Goal: Participate in discussion: Participate in discussion

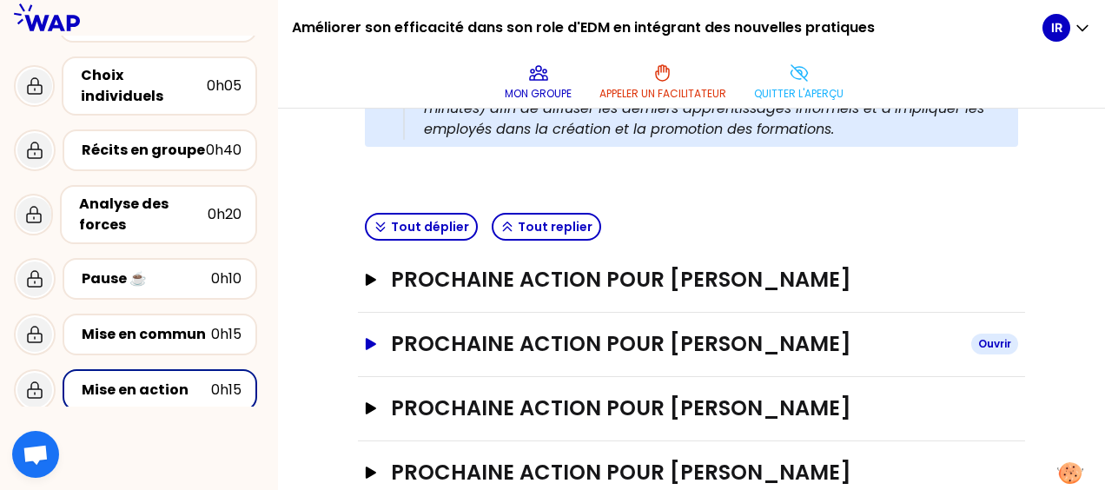
scroll to position [431, 0]
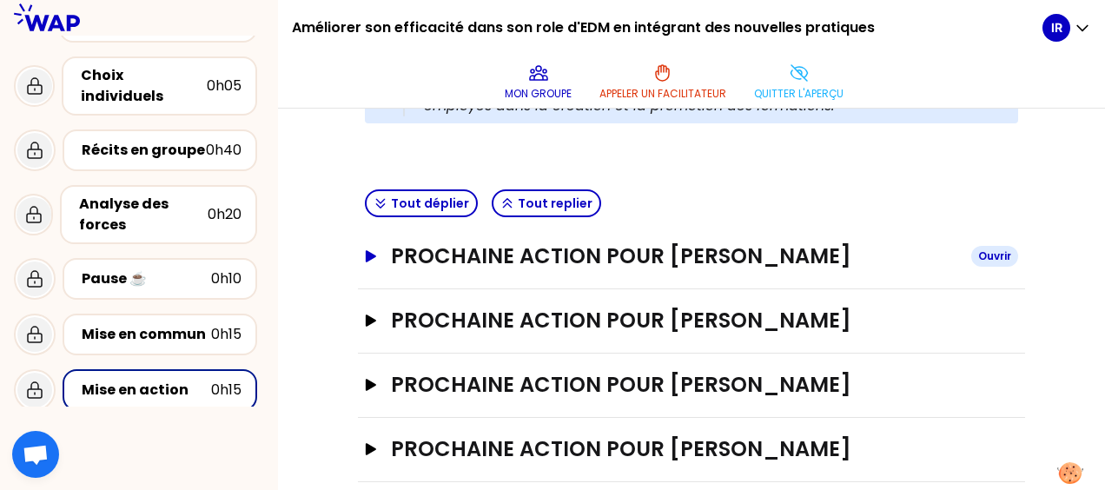
click at [374, 253] on icon "button" at bounding box center [371, 256] width 10 height 12
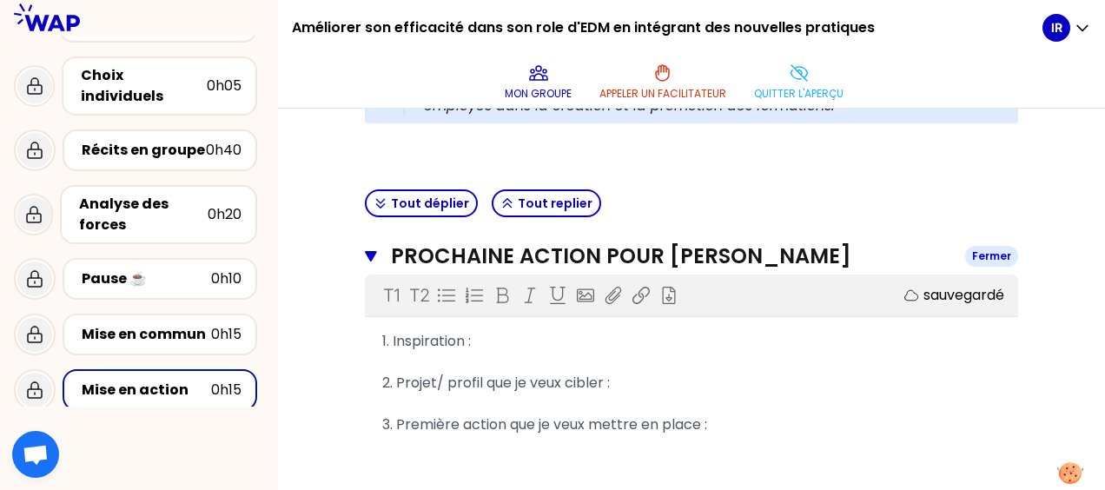
click at [367, 252] on icon "button" at bounding box center [370, 256] width 11 height 10
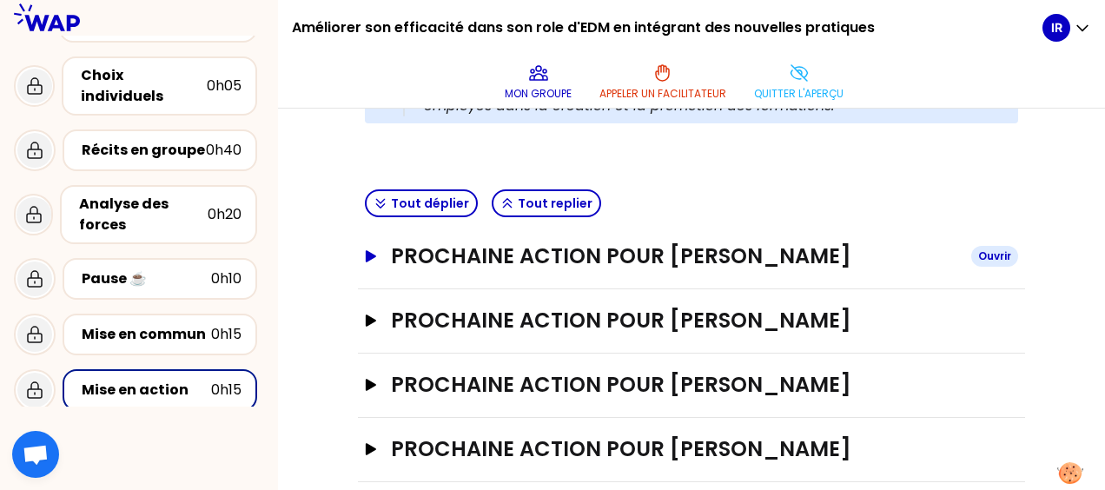
click at [367, 252] on icon "button" at bounding box center [371, 256] width 10 height 12
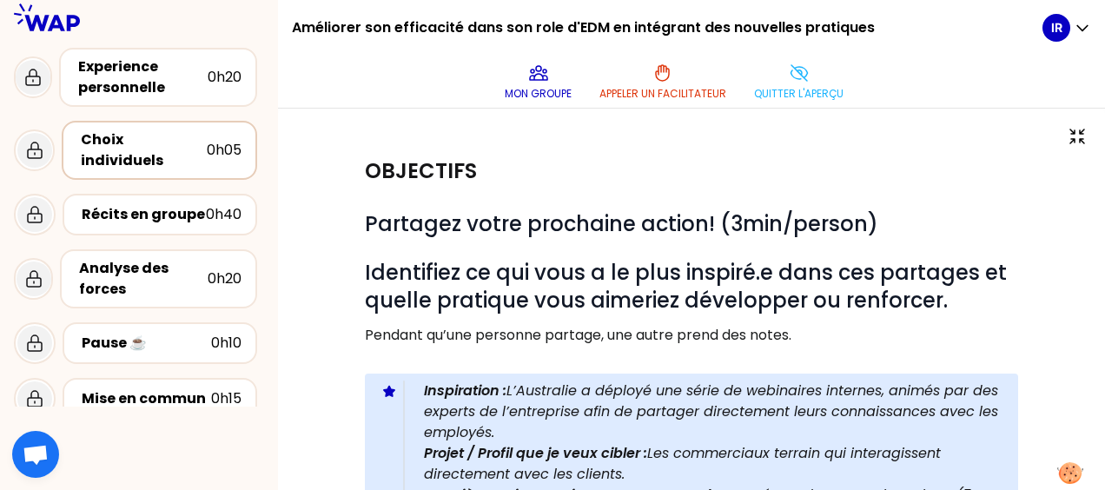
scroll to position [0, 0]
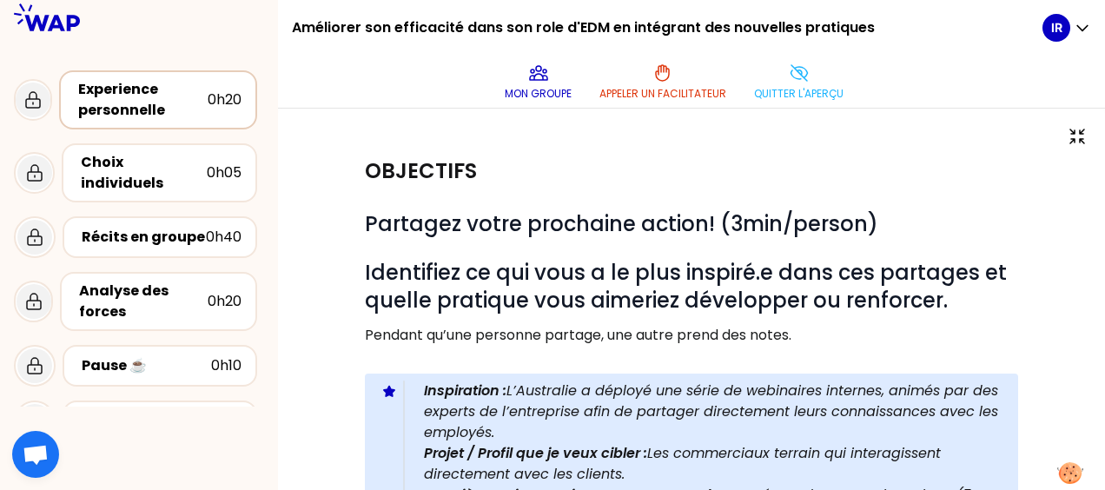
click at [158, 96] on div "Experience personnelle" at bounding box center [142, 100] width 129 height 42
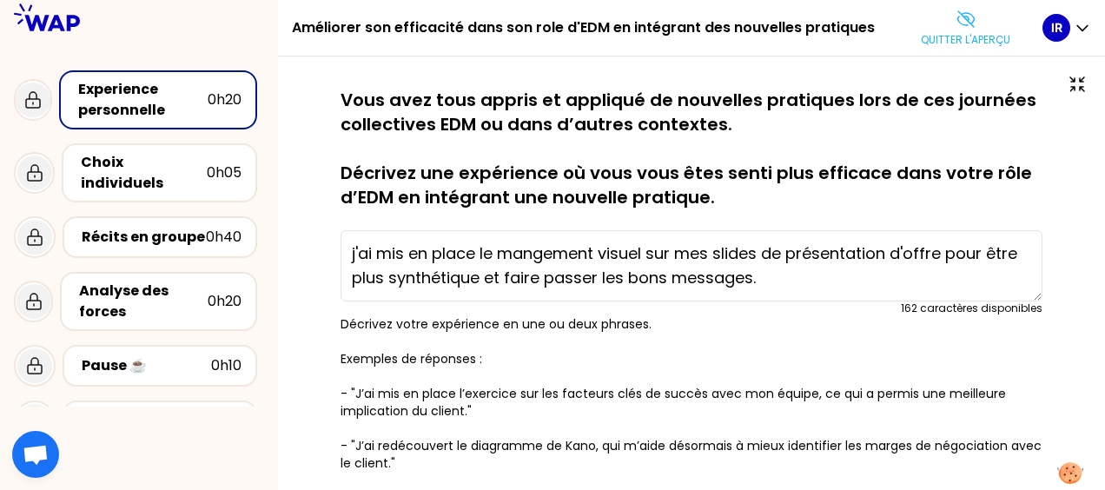
type textarea "J'ai mis en place des interactions entre IVV/Ingénierie/SLI; ce qui a permis de…"
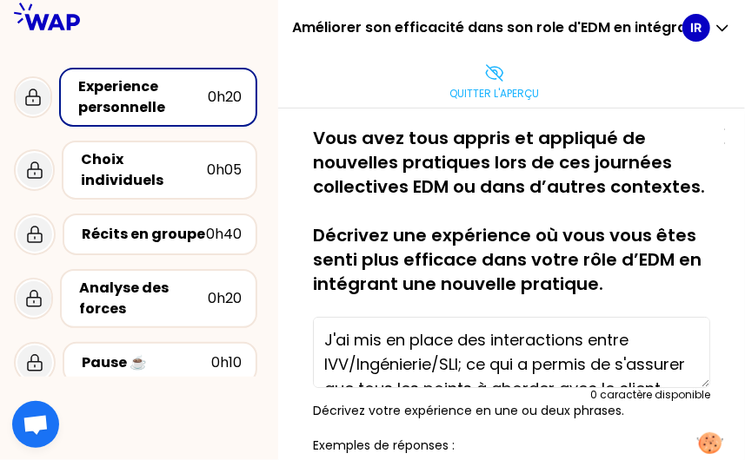
scroll to position [87, 0]
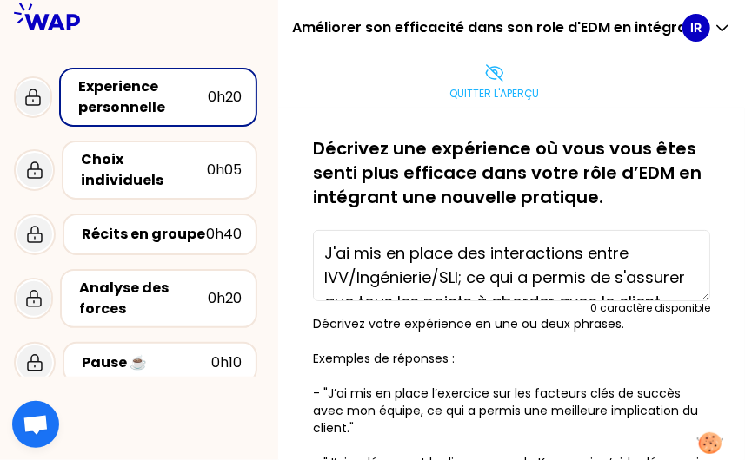
click at [373, 277] on textarea "J'ai mis en place des interactions entre IVV/Ingénierie/SLI; ce qui a permis de…" at bounding box center [511, 265] width 397 height 71
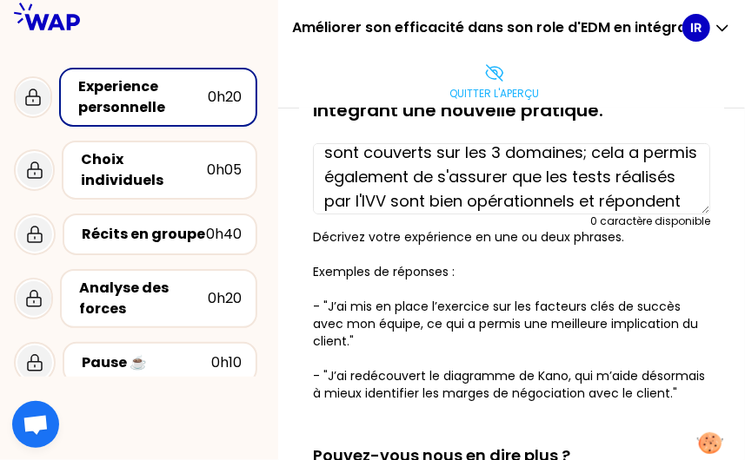
drag, startPoint x: 438, startPoint y: 295, endPoint x: 434, endPoint y: 314, distance: 19.6
click at [438, 294] on p "Décrivez votre expérience en une ou deux phrases. Exemples de réponses : - "J’a…" at bounding box center [511, 315] width 397 height 174
click at [431, 339] on p "Décrivez votre expérience en une ou deux phrases. Exemples de réponses : - "J’a…" at bounding box center [511, 315] width 397 height 174
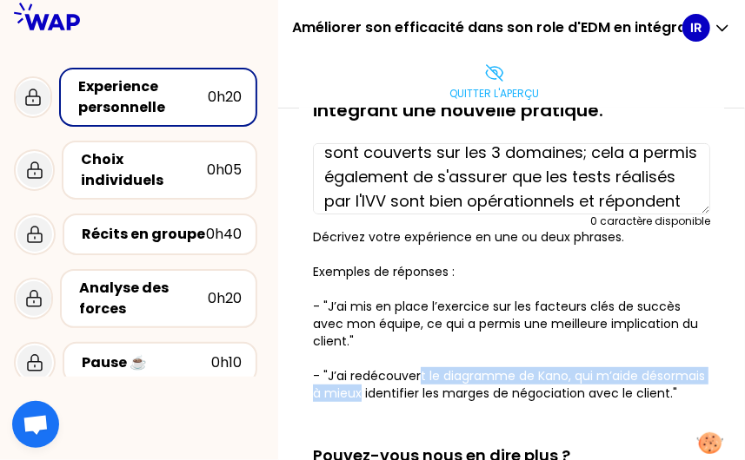
drag, startPoint x: 431, startPoint y: 339, endPoint x: 441, endPoint y: 408, distance: 70.3
click at [441, 402] on p "Décrivez votre expérience en une ou deux phrases. Exemples de réponses : - "J’a…" at bounding box center [511, 315] width 397 height 174
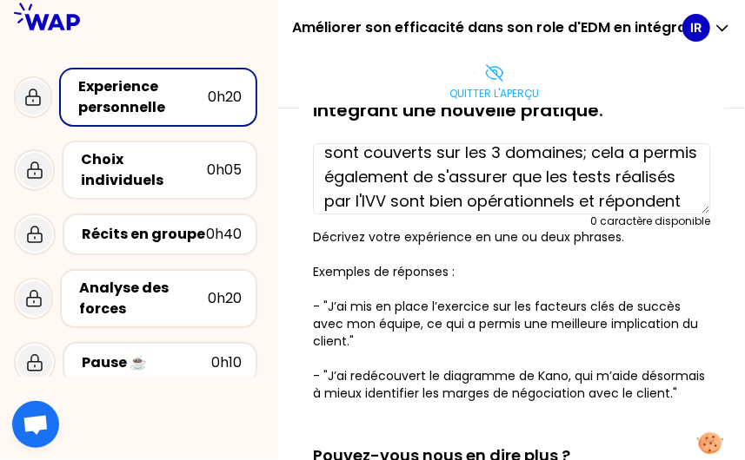
drag, startPoint x: 441, startPoint y: 408, endPoint x: 421, endPoint y: 363, distance: 49.4
click at [421, 364] on p "Décrivez votre expérience en une ou deux phrases. Exemples de réponses : - "J’a…" at bounding box center [511, 315] width 397 height 174
drag, startPoint x: 361, startPoint y: 268, endPoint x: 341, endPoint y: 279, distance: 22.5
click at [361, 268] on p "Décrivez votre expérience en une ou deux phrases. Exemples de réponses : - "J’a…" at bounding box center [511, 315] width 397 height 174
click at [452, 263] on p "Décrivez votre expérience en une ou deux phrases. Exemples de réponses : - "J’a…" at bounding box center [511, 315] width 397 height 174
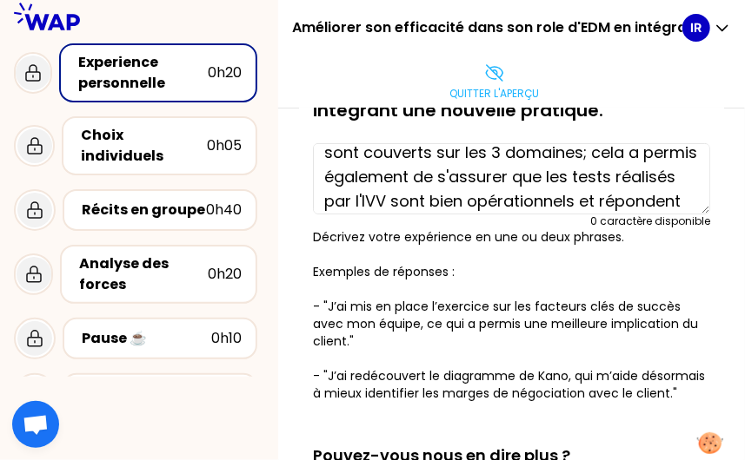
scroll to position [0, 0]
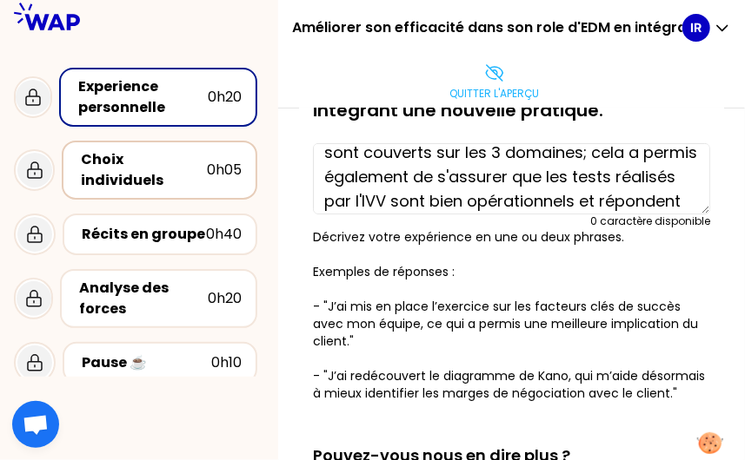
click at [143, 166] on div "Choix individuels" at bounding box center [144, 170] width 126 height 42
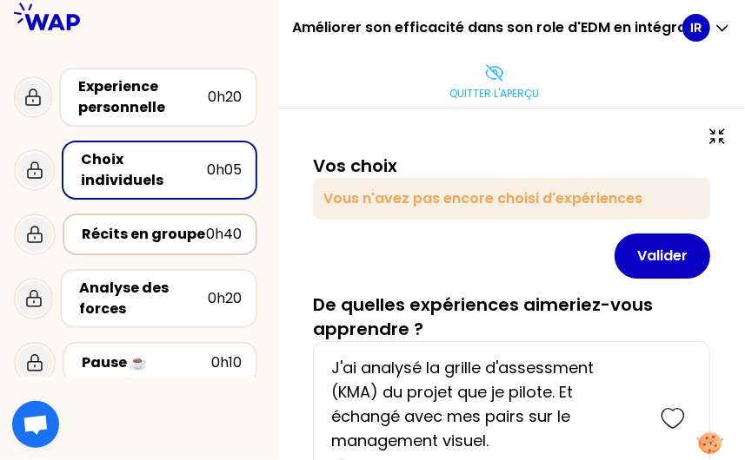
drag, startPoint x: 167, startPoint y: 241, endPoint x: 167, endPoint y: 231, distance: 9.6
click at [167, 237] on div "Récits en groupe 0h40" at bounding box center [139, 235] width 250 height 56
click at [170, 226] on div "Récits en groupe" at bounding box center [144, 234] width 124 height 21
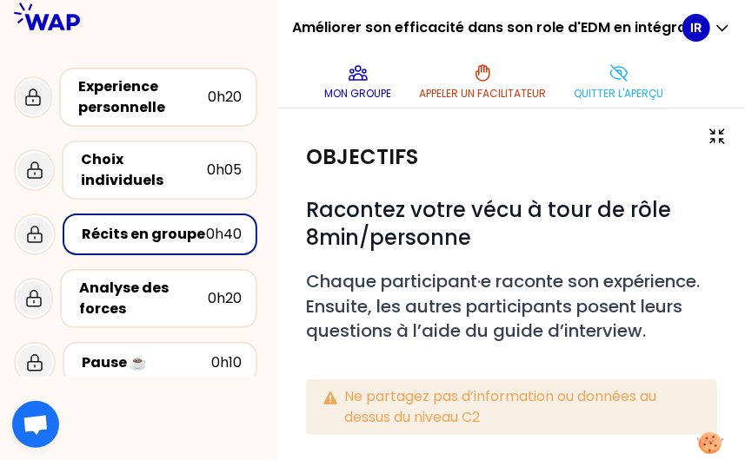
click at [462, 176] on div "# Racontez votre vécu à tour de rôle 8min/personne # Chaque participant·e racon…" at bounding box center [511, 319] width 411 height 288
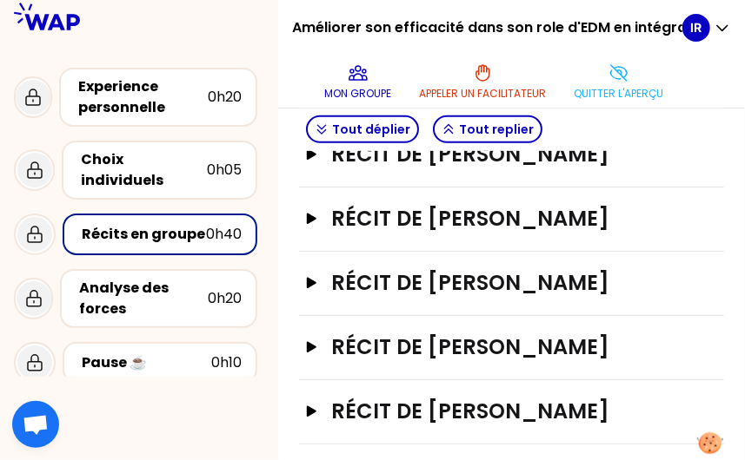
scroll to position [420, 0]
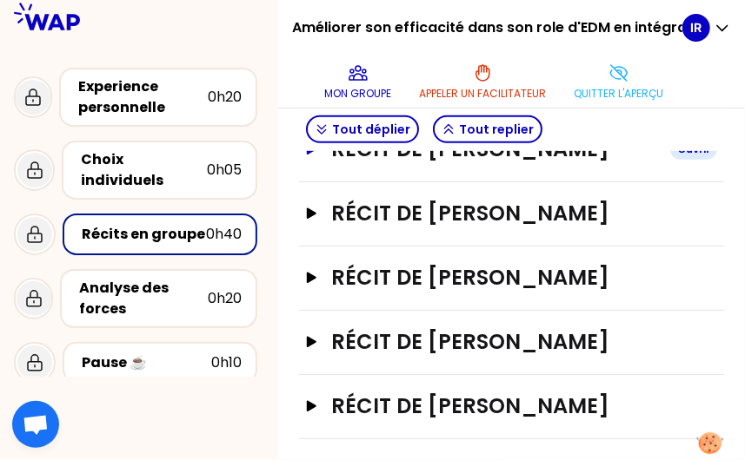
click at [316, 155] on icon "button" at bounding box center [312, 149] width 10 height 10
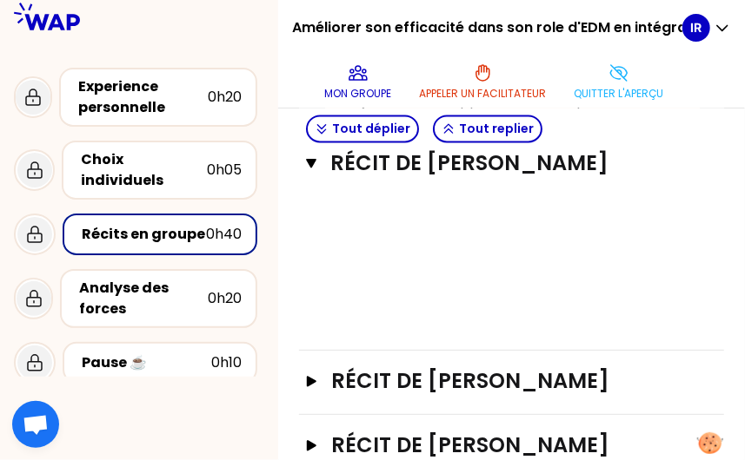
scroll to position [1202, 0]
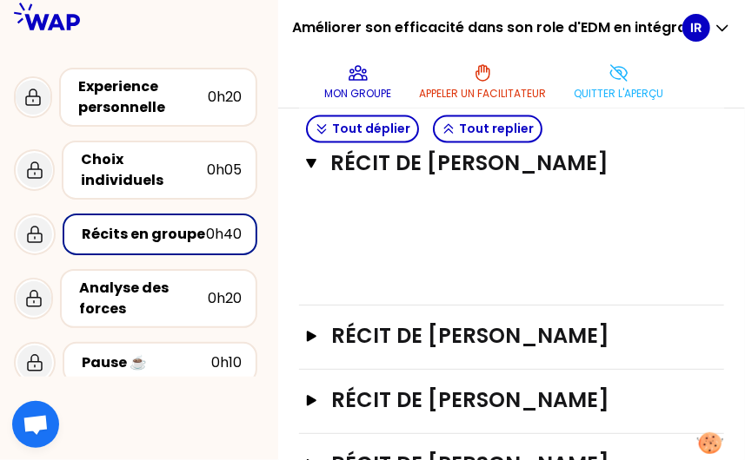
drag, startPoint x: 391, startPoint y: 322, endPoint x: 376, endPoint y: 308, distance: 20.3
click at [391, 169] on div "﻿" at bounding box center [511, 159] width 376 height 21
click at [316, 169] on icon "button" at bounding box center [311, 165] width 10 height 10
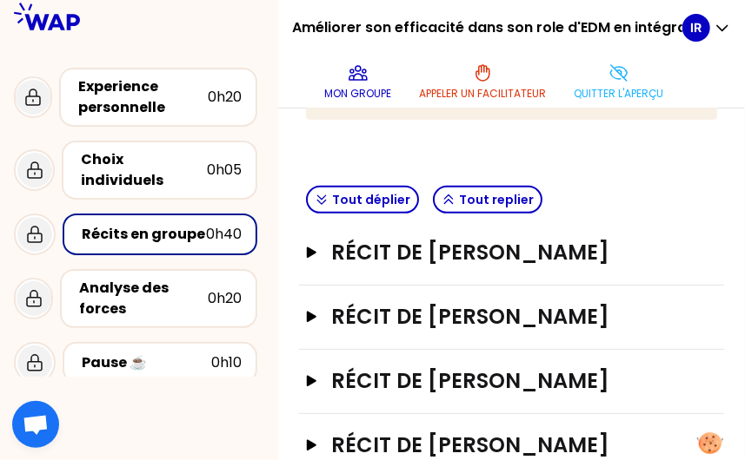
scroll to position [351, 0]
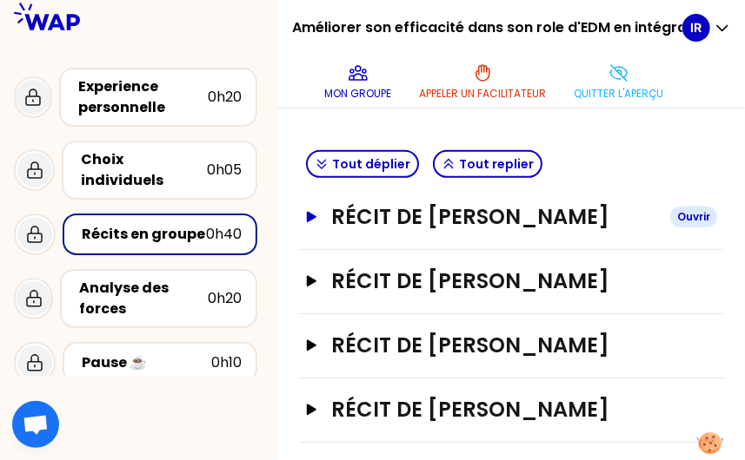
click at [318, 223] on icon "button" at bounding box center [311, 217] width 14 height 11
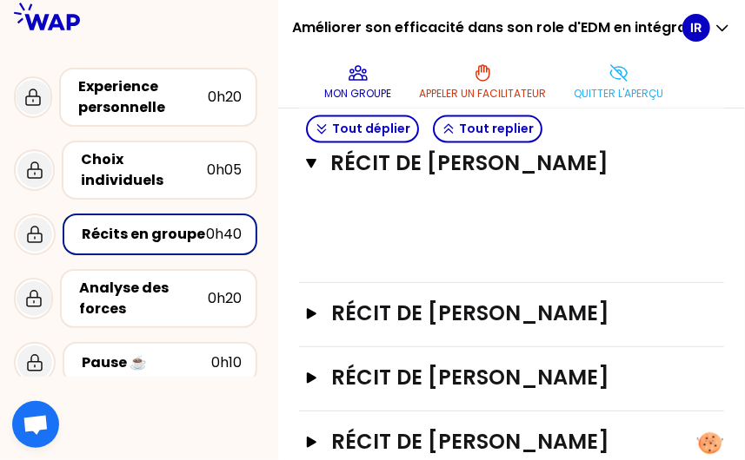
scroll to position [1220, 0]
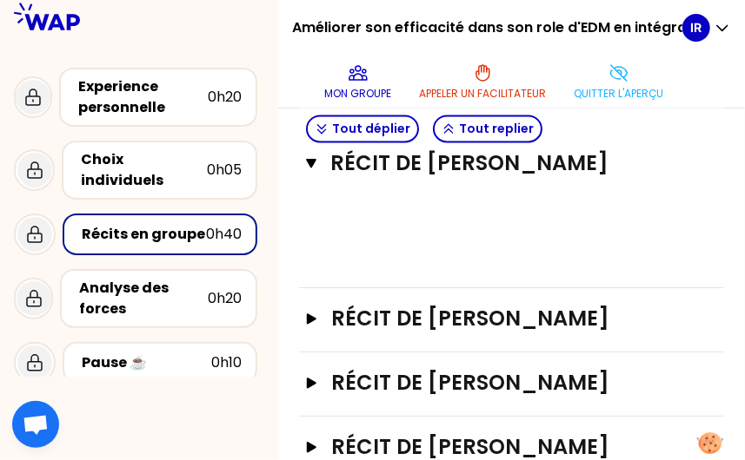
click at [387, 152] on div "﻿" at bounding box center [511, 141] width 376 height 21
click at [316, 169] on icon "button" at bounding box center [311, 165] width 10 height 10
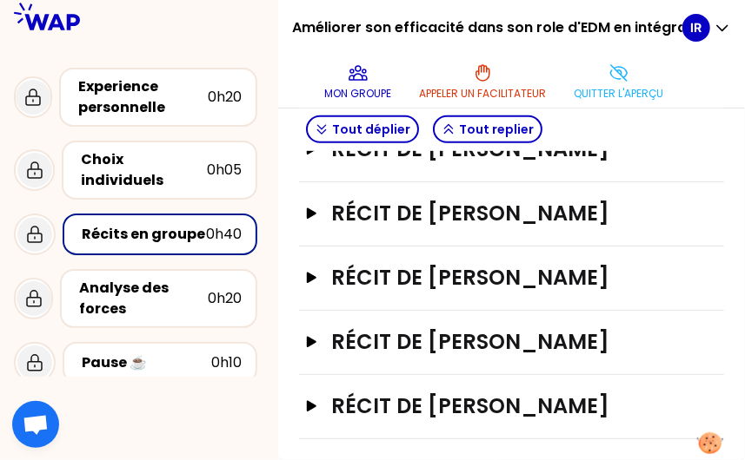
click at [466, 185] on div "Récit de [PERSON_NAME]" at bounding box center [511, 214] width 425 height 64
click at [316, 154] on icon "button" at bounding box center [312, 149] width 10 height 10
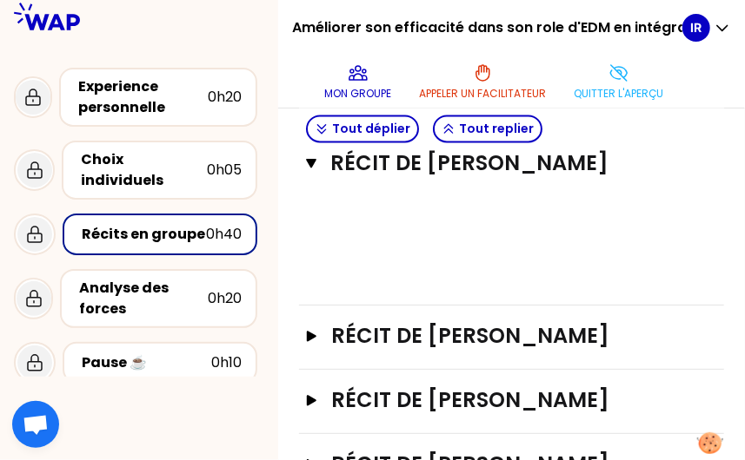
scroll to position [1307, 0]
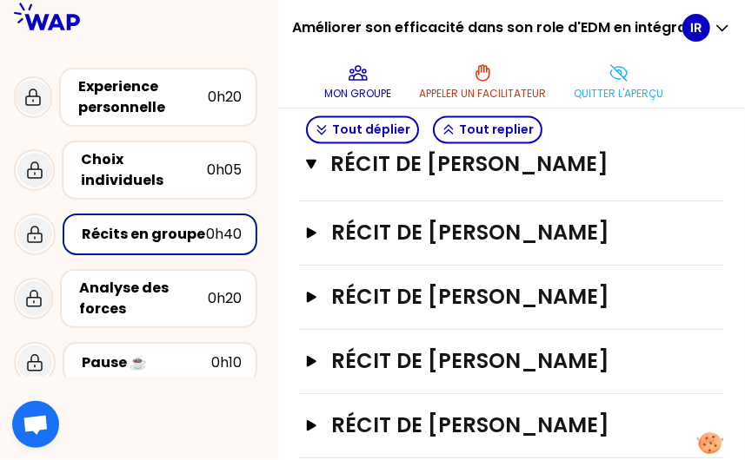
click at [455, 128] on div "﻿" at bounding box center [511, 117] width 376 height 21
click at [155, 286] on div "Analyse des forces" at bounding box center [143, 299] width 129 height 42
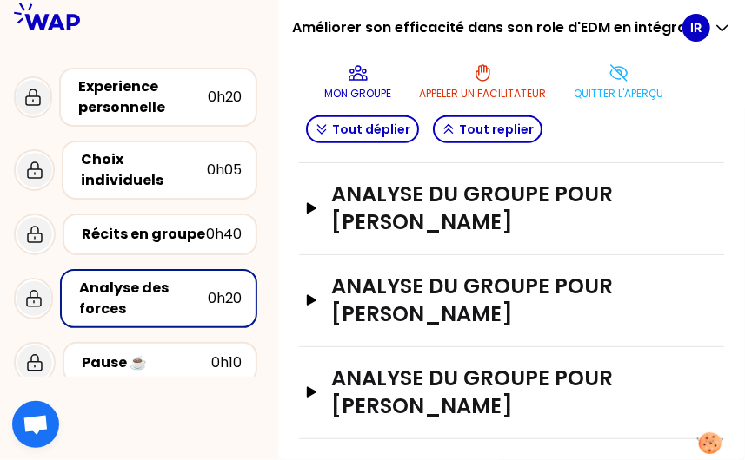
scroll to position [568, 0]
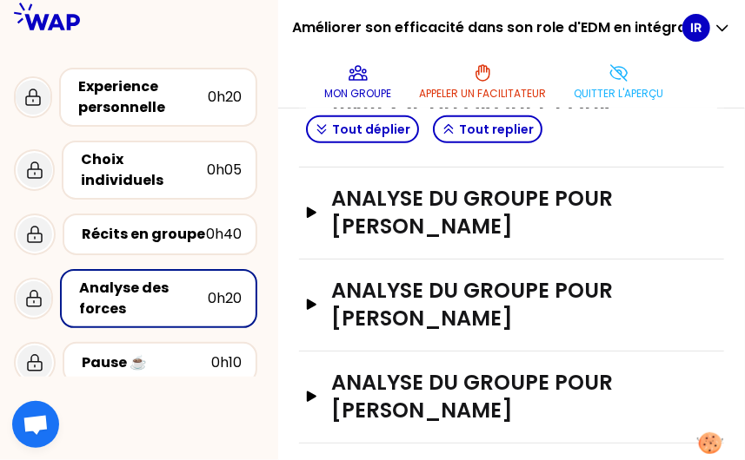
click at [160, 280] on div "Analyse des forces" at bounding box center [143, 299] width 129 height 42
click at [492, 292] on h3 "Analyse du groupe pour [PERSON_NAME]" at bounding box center [493, 305] width 325 height 56
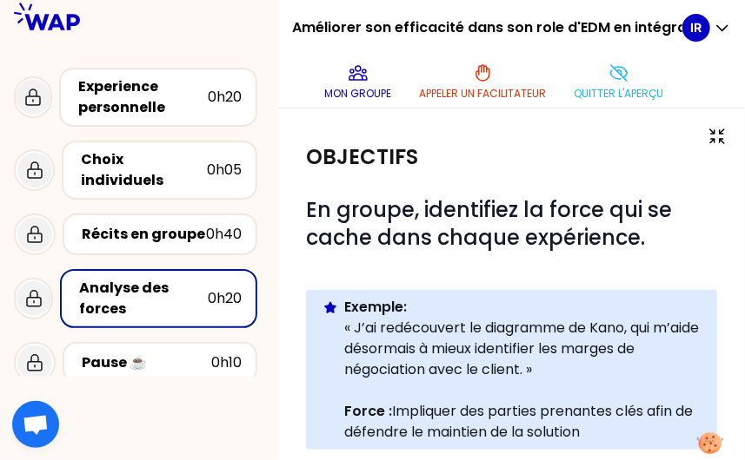
click at [547, 286] on div "# En groupe, identifiez la force qui se cache dans chaque expérience. Info Warn…" at bounding box center [511, 336] width 411 height 281
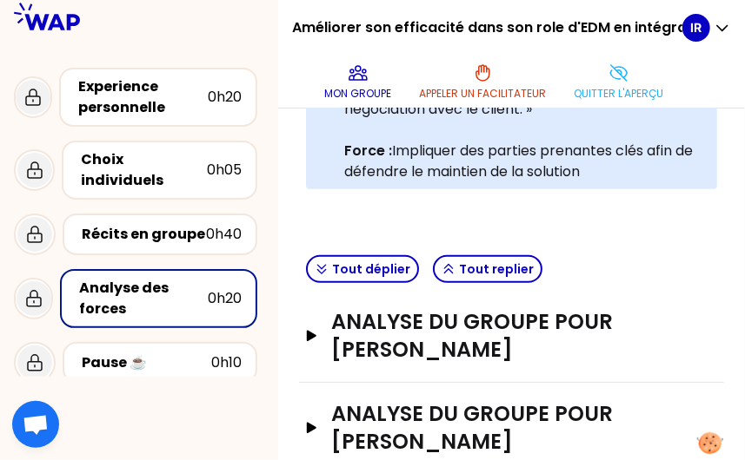
scroll to position [348, 0]
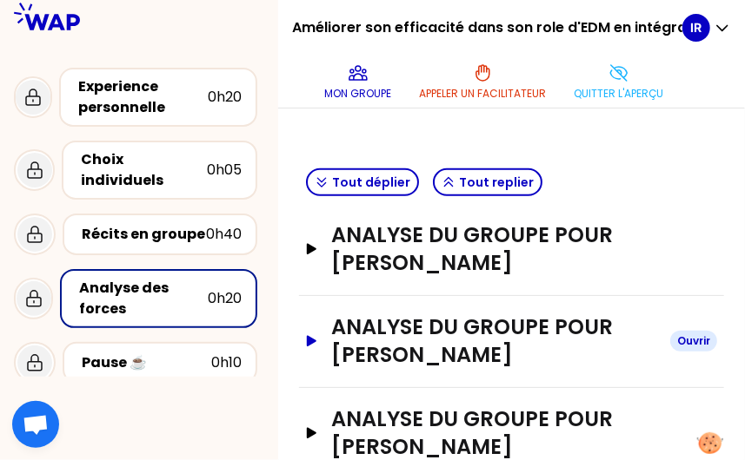
click at [410, 347] on h3 "Analyse du groupe pour [PERSON_NAME]" at bounding box center [493, 342] width 325 height 56
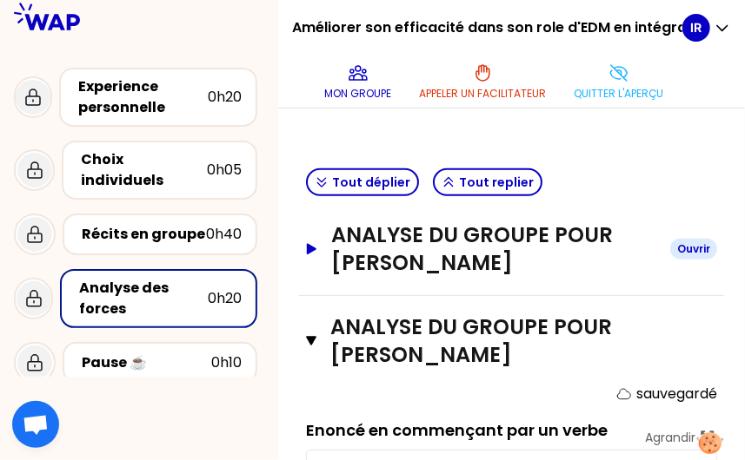
click at [316, 249] on icon "button" at bounding box center [312, 249] width 10 height 10
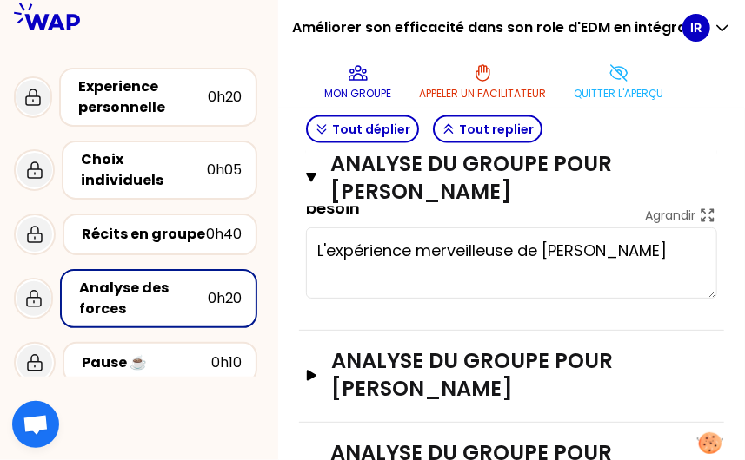
scroll to position [1043, 0]
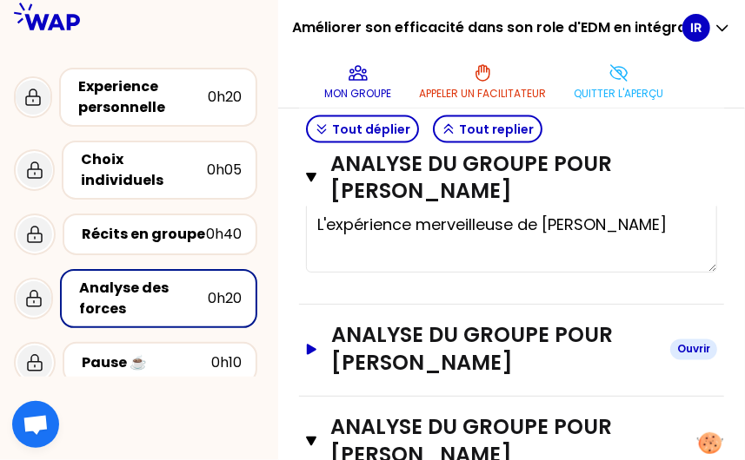
click at [471, 322] on h3 "Analyse du groupe pour [PERSON_NAME]" at bounding box center [493, 350] width 325 height 56
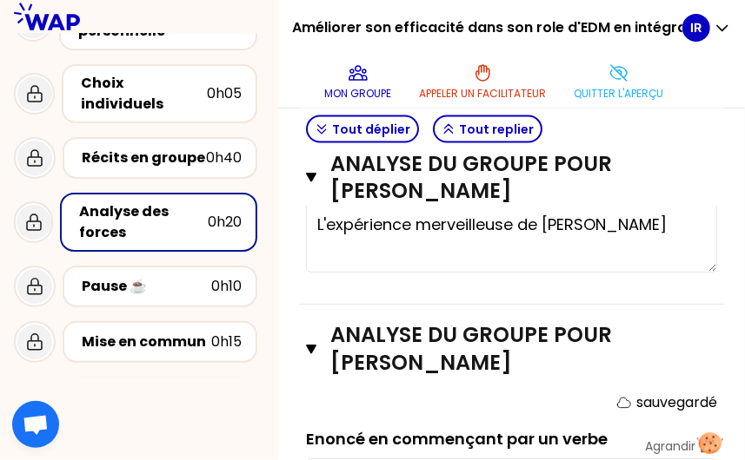
scroll to position [174, 0]
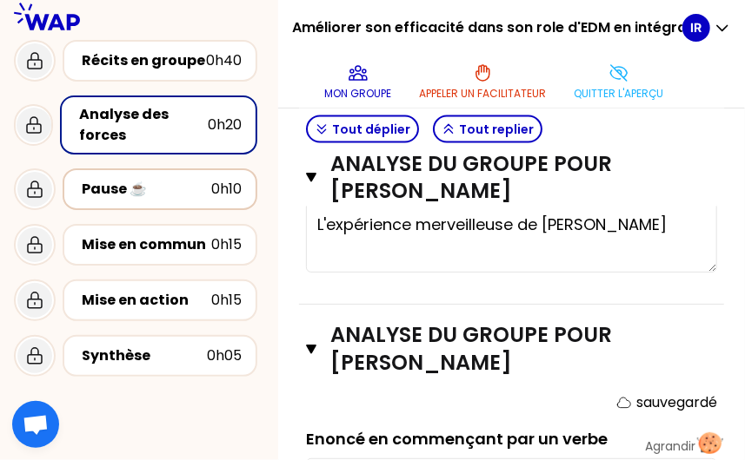
click at [151, 179] on div "Pause ☕️" at bounding box center [146, 189] width 129 height 21
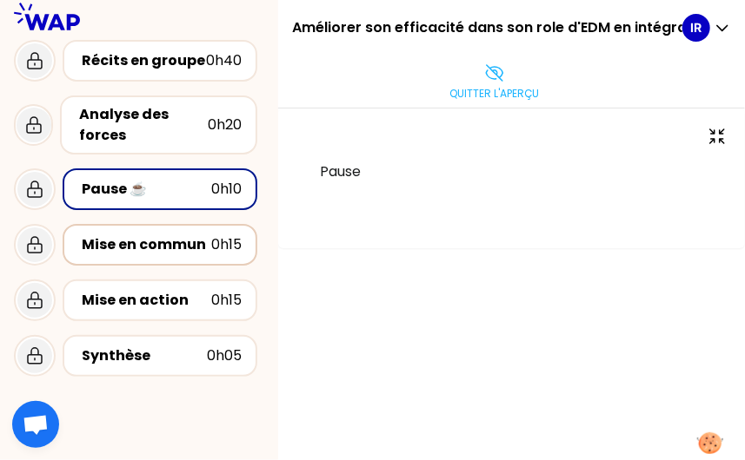
click at [154, 236] on div "Mise en commun" at bounding box center [146, 245] width 129 height 21
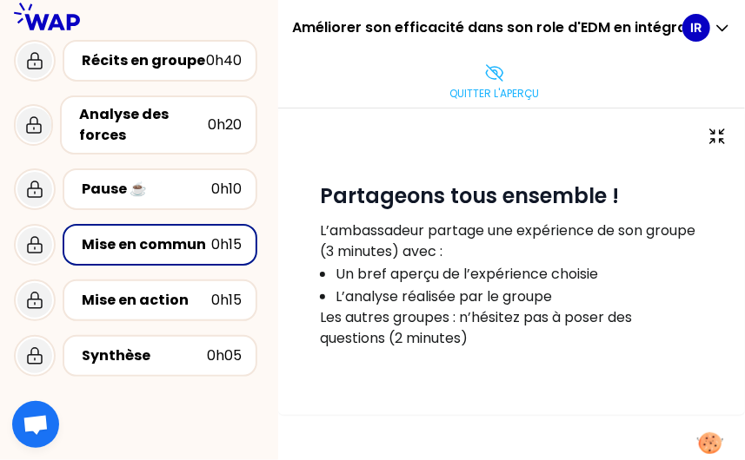
click at [422, 387] on div "# Partageons tous ensemble ! L’ambassadeur partage une expérience de son groupe…" at bounding box center [511, 260] width 425 height 268
click at [410, 428] on div "# Partageons tous ensemble ! L’ambassadeur partage une expérience de son groupe…" at bounding box center [511, 285] width 467 height 352
click at [179, 295] on div "Mise en action 0h15" at bounding box center [159, 300] width 163 height 24
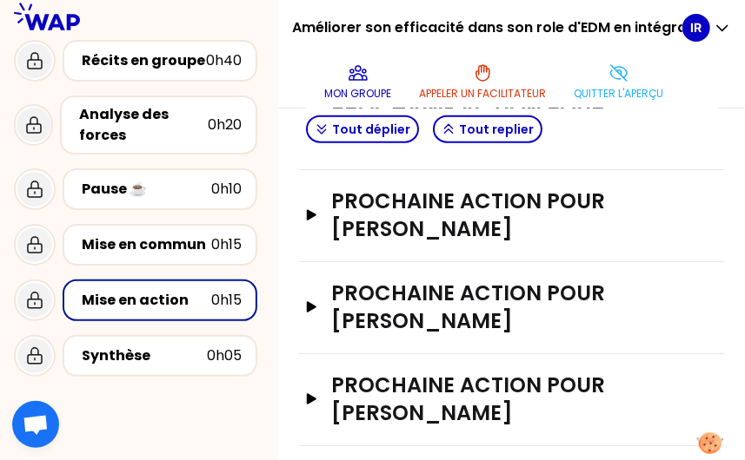
scroll to position [608, 0]
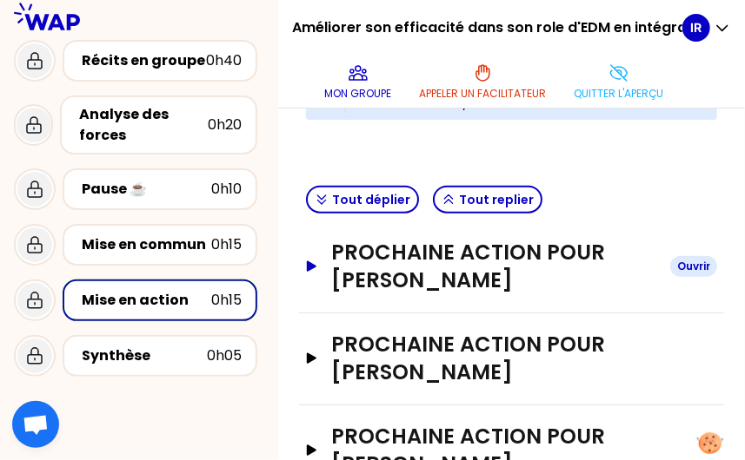
click at [326, 295] on button "Prochaine action pour [PERSON_NAME] Ouvrir" at bounding box center [511, 267] width 411 height 56
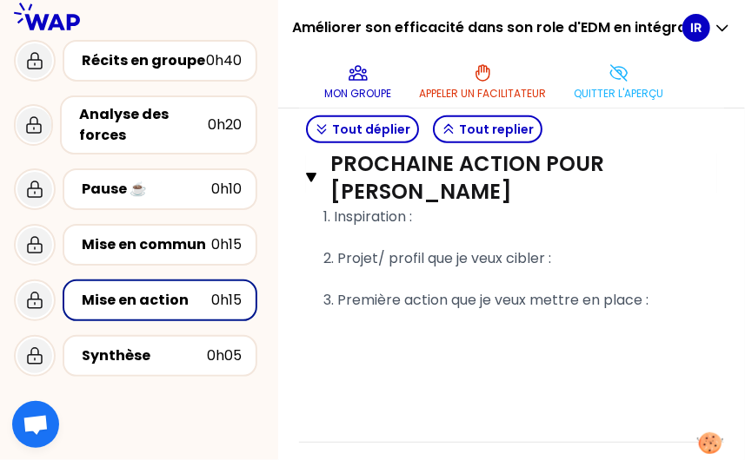
scroll to position [782, 0]
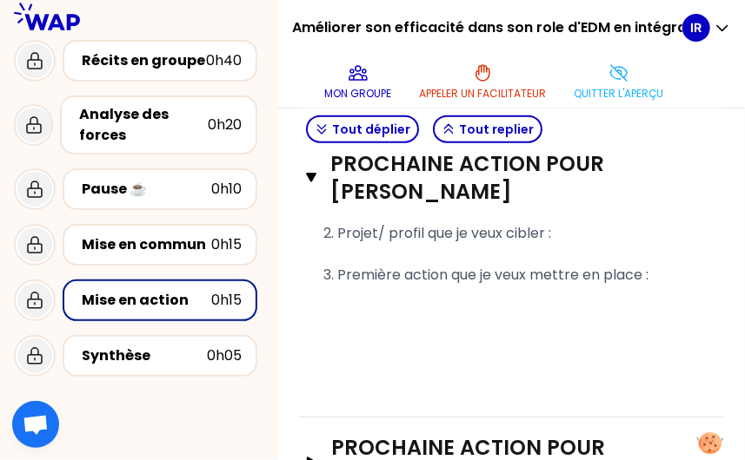
click at [480, 386] on div "T1 T2 Exporter sauvegardé 1. Inspiration : ﻿ 2. Projet/ profil que je veux cibl…" at bounding box center [511, 255] width 411 height 261
click at [464, 386] on div "T1 T2 Exporter sauvegardé 1. Inspiration : ﻿ 2. Projet/ profil que je veux cibl…" at bounding box center [511, 255] width 411 height 261
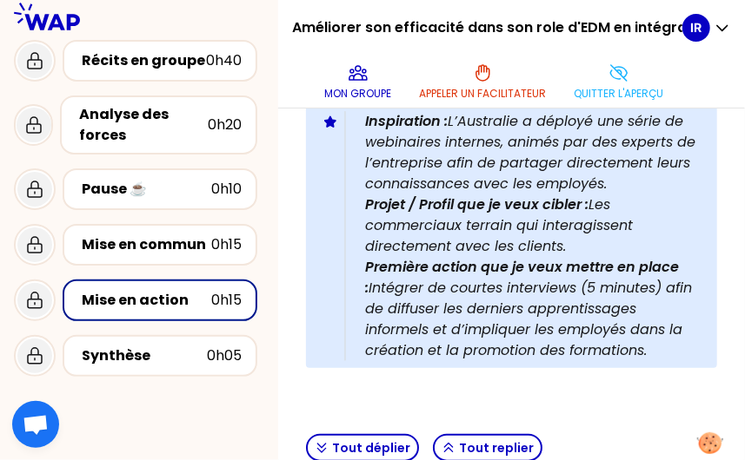
scroll to position [261, 0]
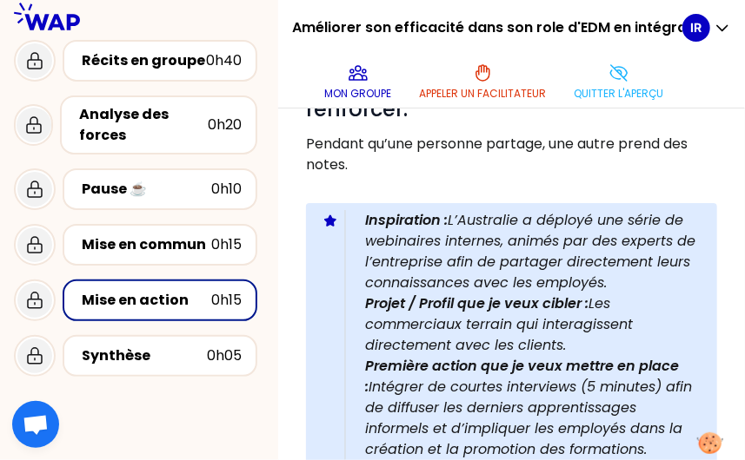
drag, startPoint x: 434, startPoint y: 257, endPoint x: 386, endPoint y: 258, distance: 47.8
click at [434, 258] on p "Inspiration : L’Australie a déployé une série de webinaires internes, animés pa…" at bounding box center [534, 251] width 338 height 83
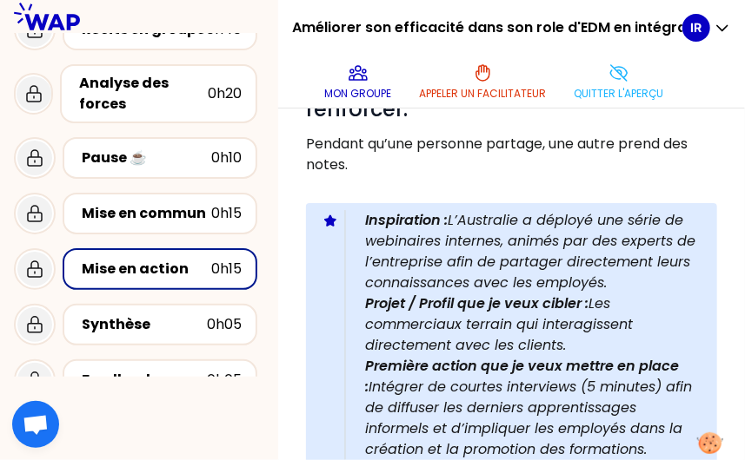
scroll to position [220, 0]
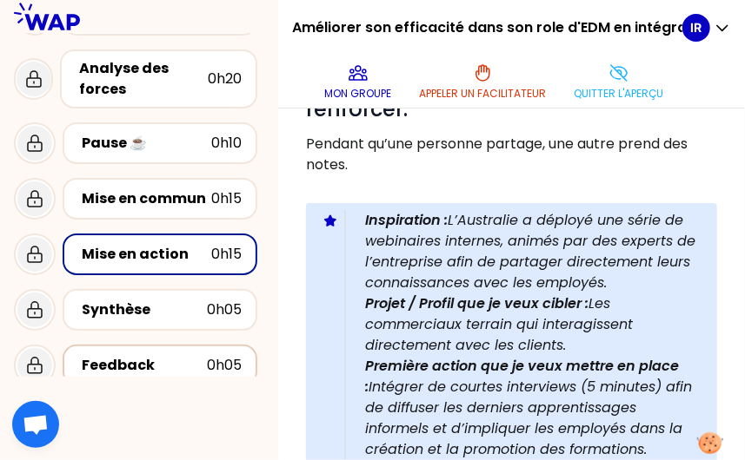
drag, startPoint x: 132, startPoint y: 344, endPoint x: 122, endPoint y: 339, distance: 10.9
click at [132, 355] on div "Feedback" at bounding box center [144, 365] width 125 height 21
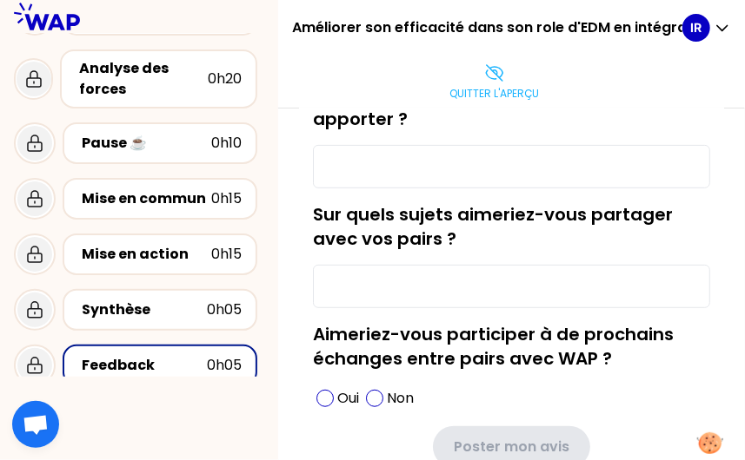
click at [471, 236] on div "Sur quels sujets aimeriez-vous partager avec vos pairs ?" at bounding box center [511, 255] width 397 height 106
drag, startPoint x: 146, startPoint y: 307, endPoint x: 163, endPoint y: 307, distance: 17.4
click at [146, 307] on div "Synthèse 0h05" at bounding box center [160, 310] width 195 height 42
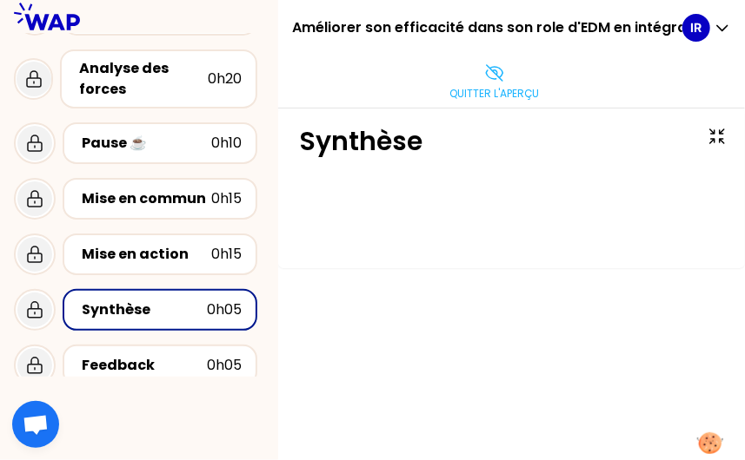
click at [518, 312] on div "Synthèse" at bounding box center [511, 285] width 467 height 352
drag, startPoint x: 590, startPoint y: 239, endPoint x: 555, endPoint y: 247, distance: 35.6
click at [590, 239] on div at bounding box center [511, 220] width 425 height 56
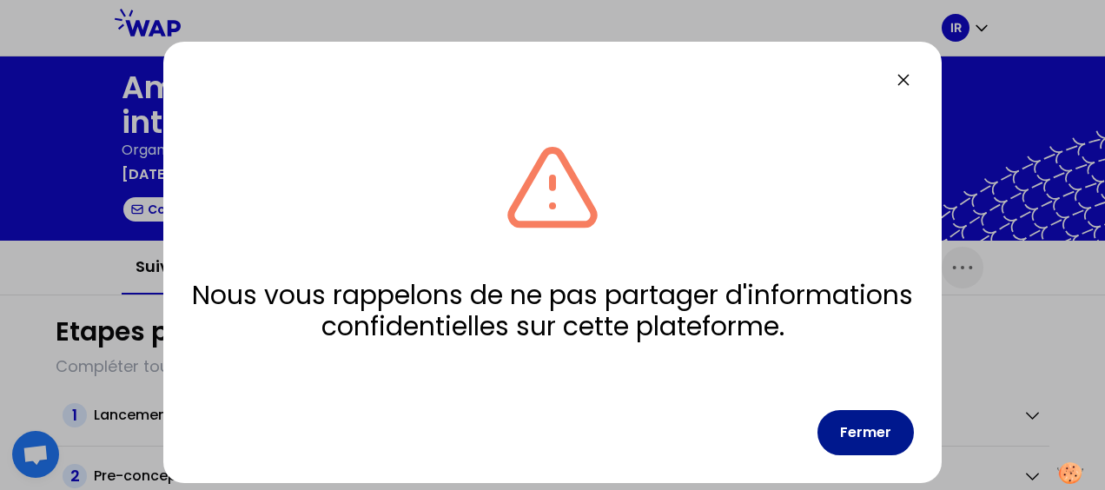
click at [871, 420] on button "Fermer" at bounding box center [866, 432] width 96 height 45
